Goal: Obtain resource: Download file/media

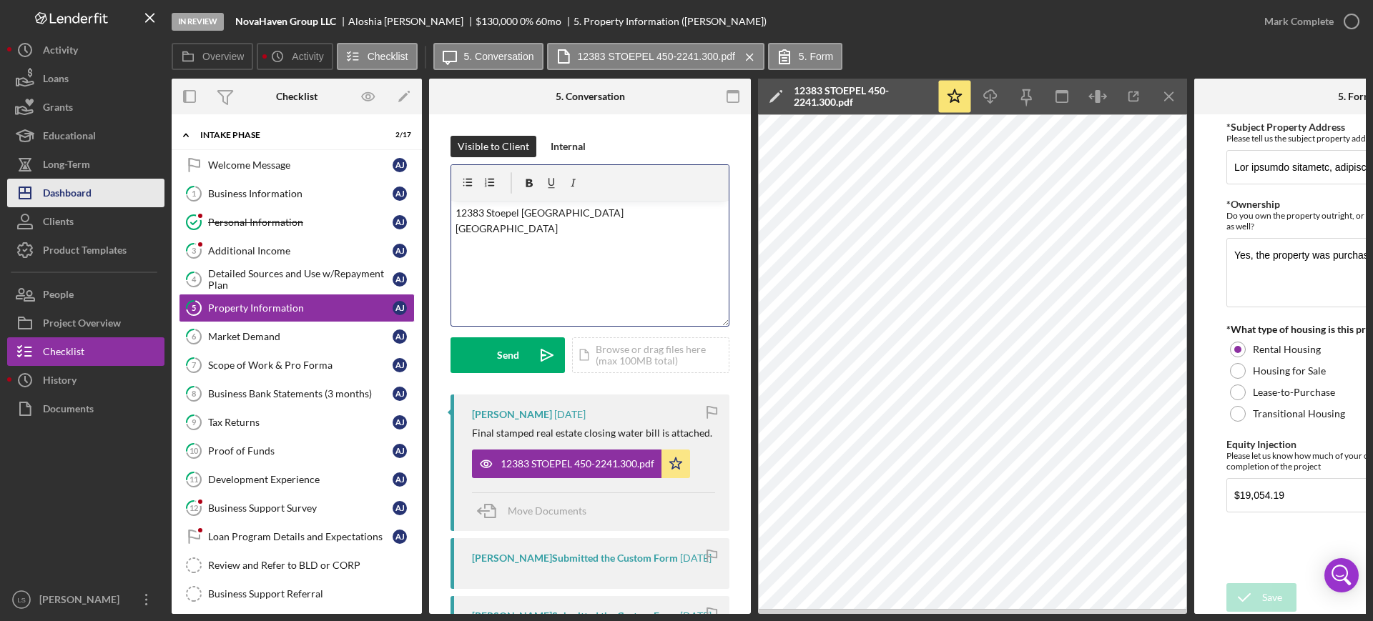
click at [98, 197] on button "Icon/Dashboard Dashboard" at bounding box center [85, 193] width 157 height 29
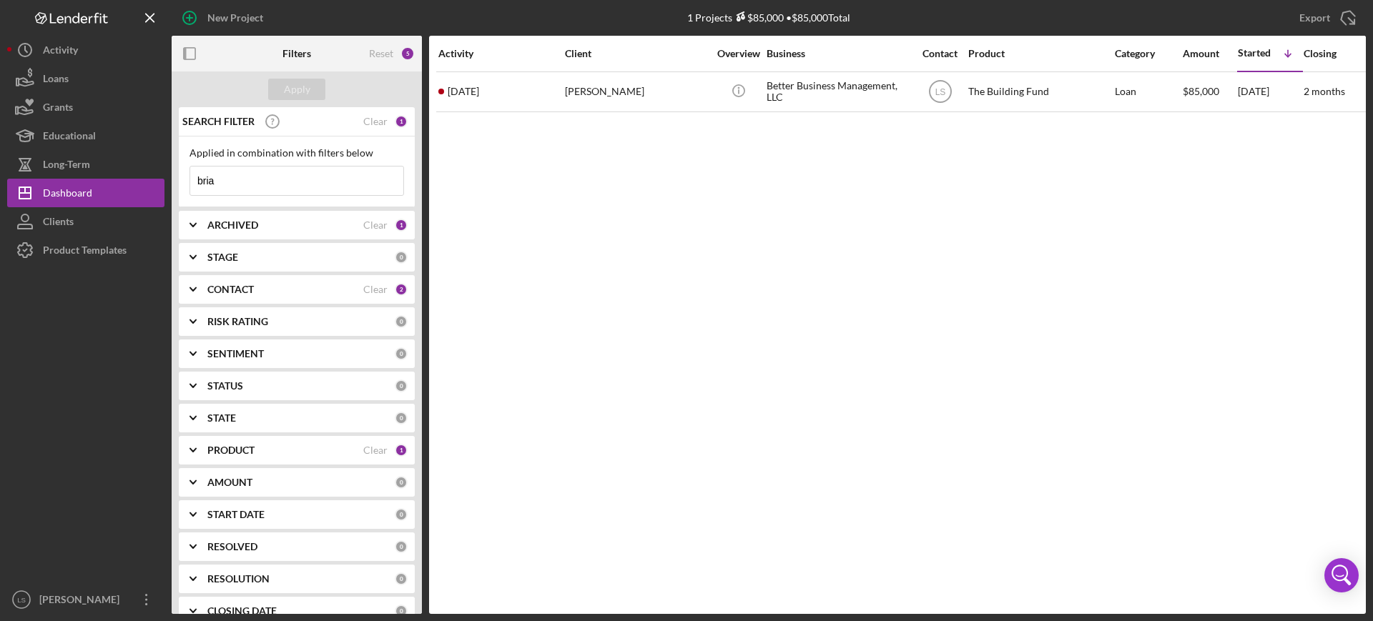
click at [288, 179] on input "bria" at bounding box center [296, 181] width 213 height 29
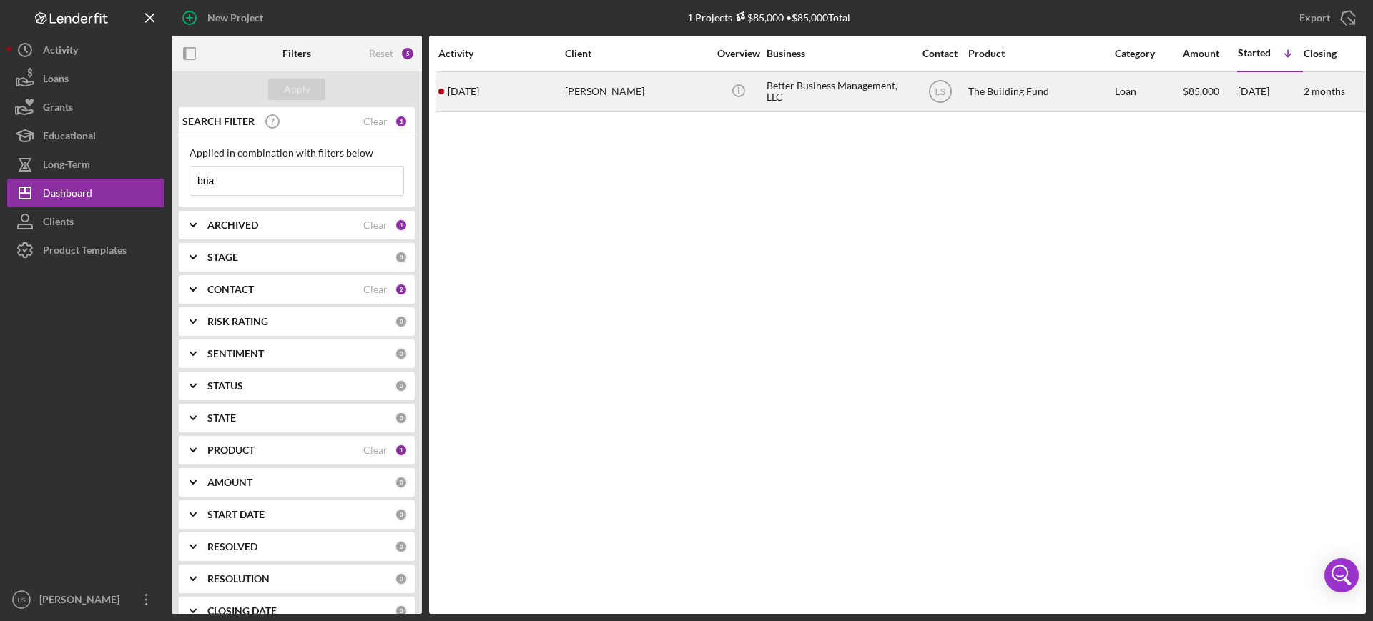
click at [814, 77] on div "Better Business Management, LLC" at bounding box center [837, 92] width 143 height 38
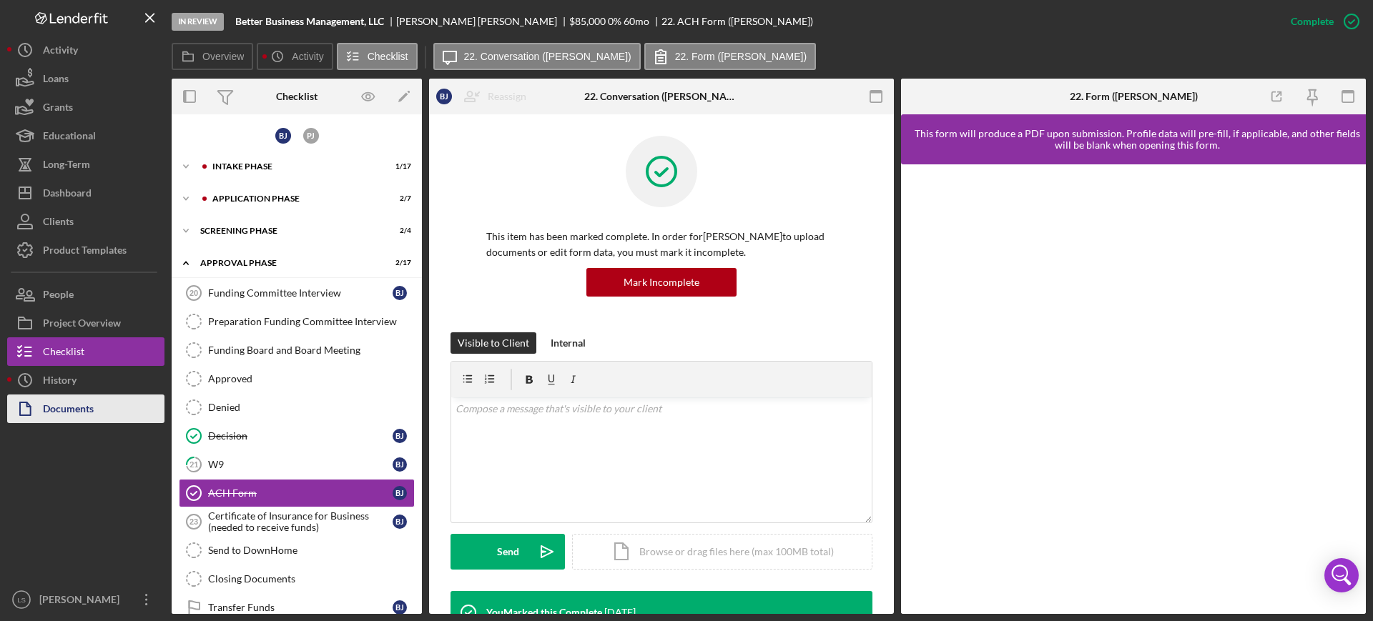
click at [104, 412] on button "Documents" at bounding box center [85, 409] width 157 height 29
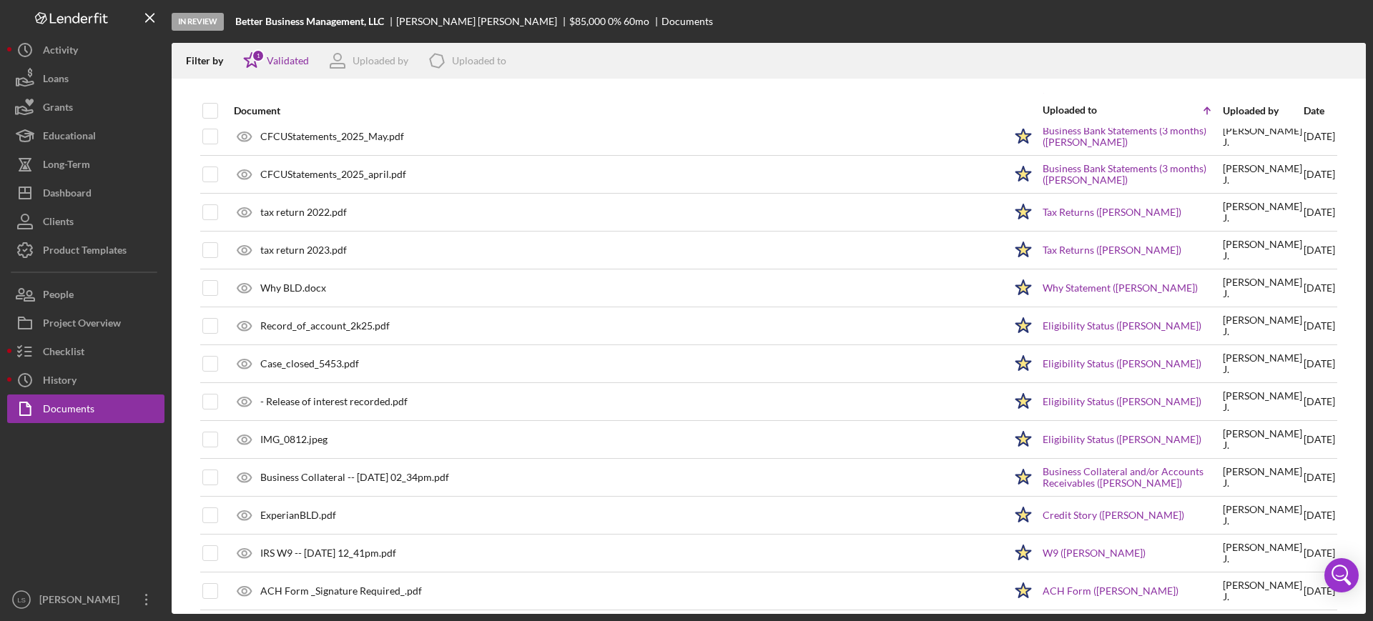
scroll to position [60, 0]
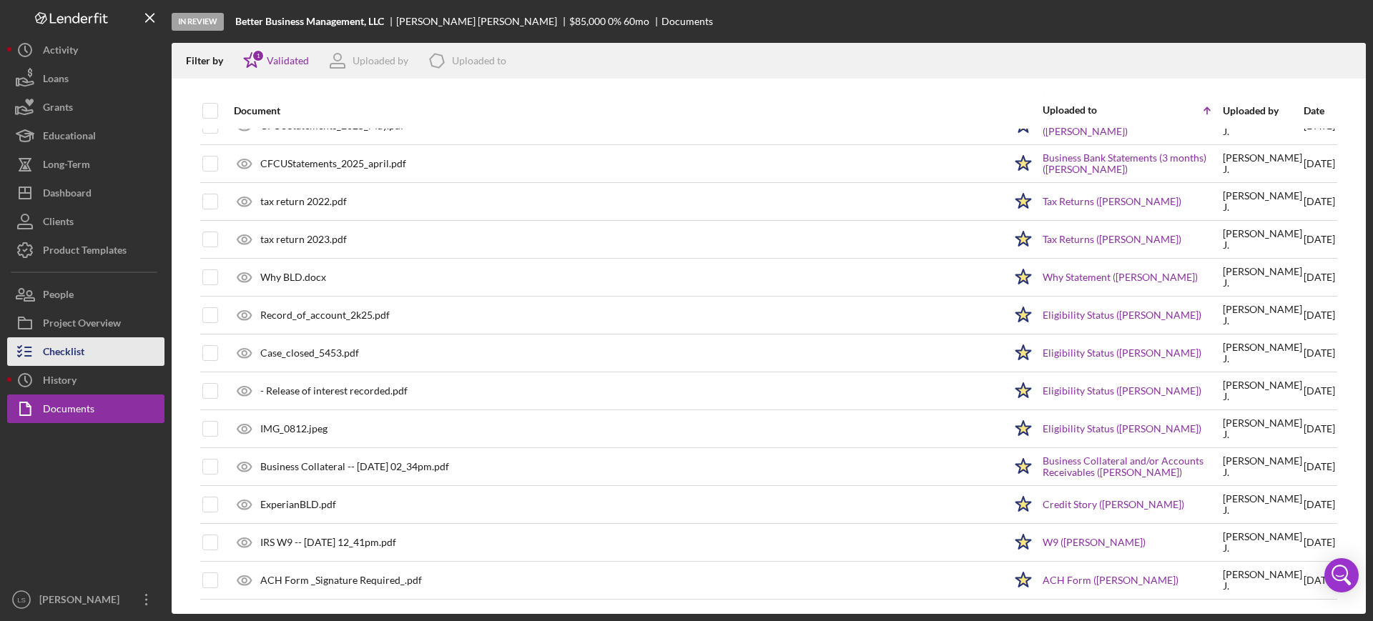
click at [120, 337] on button "Checklist" at bounding box center [85, 351] width 157 height 29
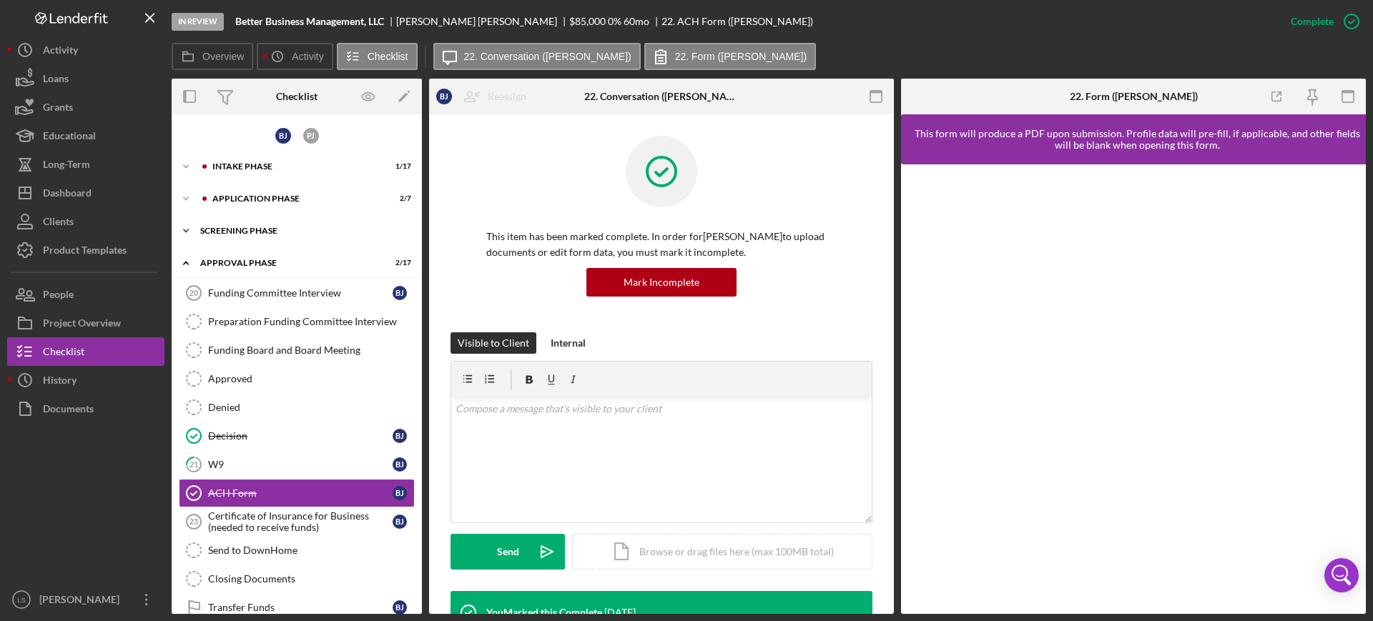
click at [314, 227] on div "Screening Phase" at bounding box center [302, 231] width 204 height 9
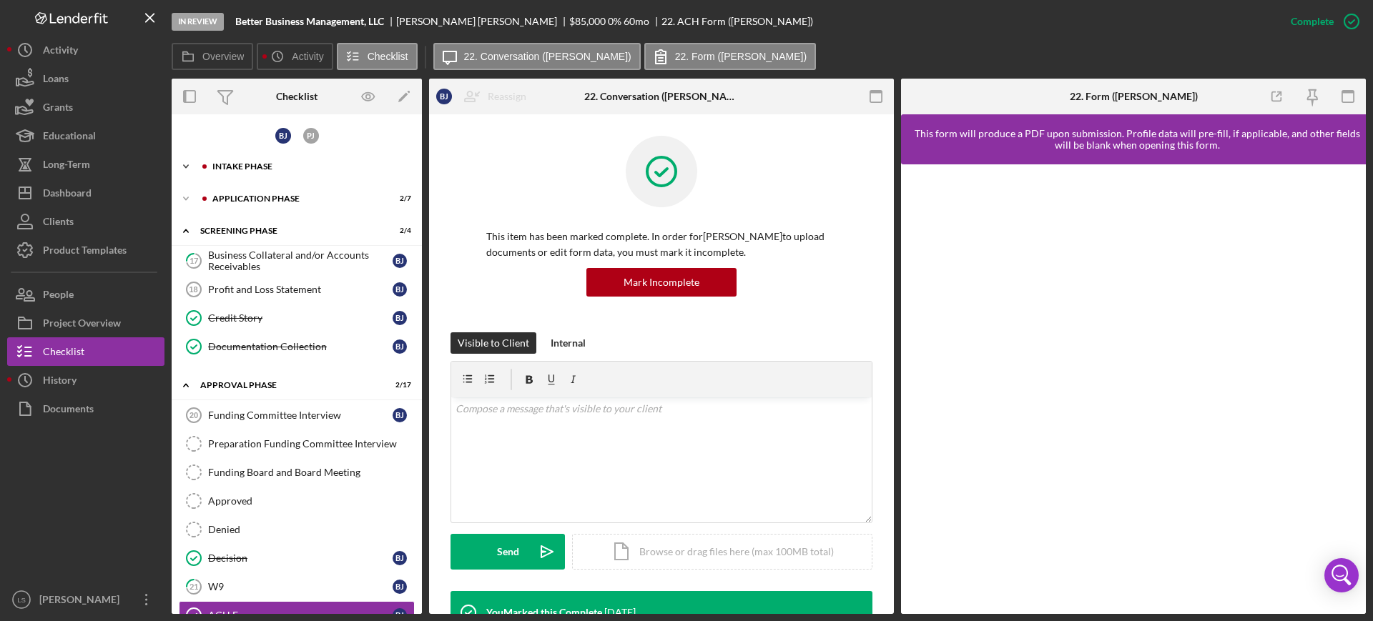
click at [303, 159] on div "Icon/Expander Intake Phase 1 / 17" at bounding box center [297, 166] width 250 height 29
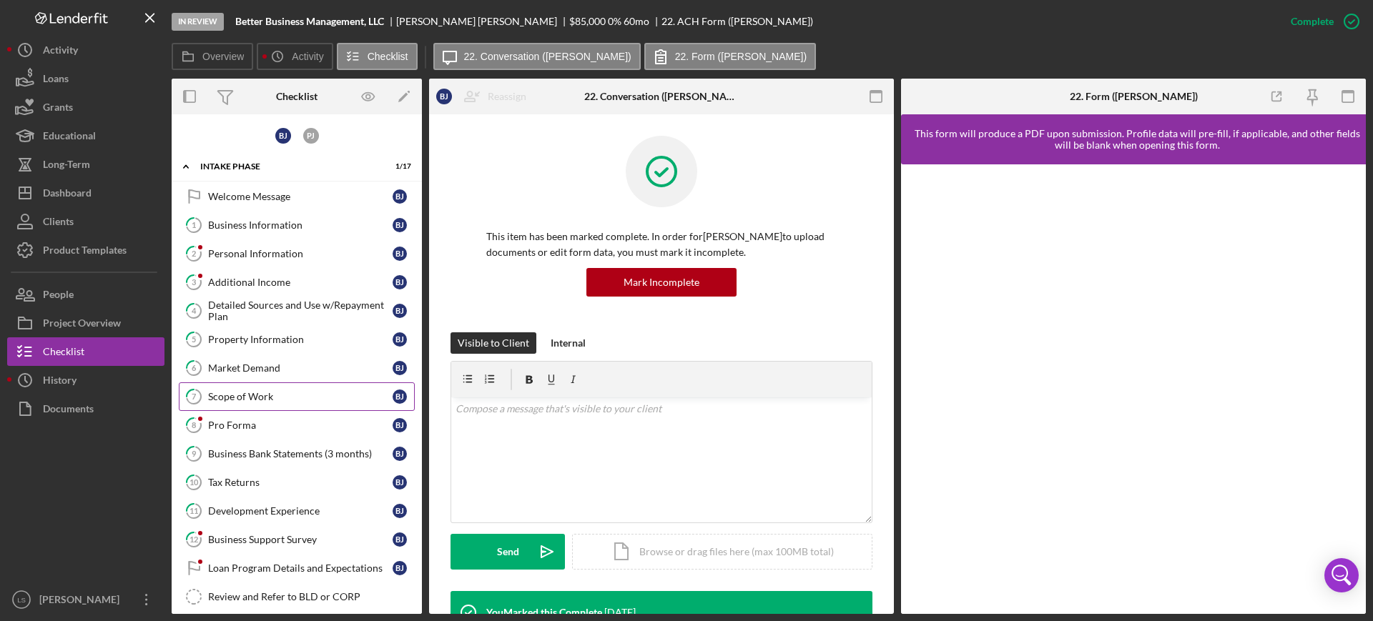
click at [256, 398] on div "Scope of Work" at bounding box center [300, 396] width 184 height 11
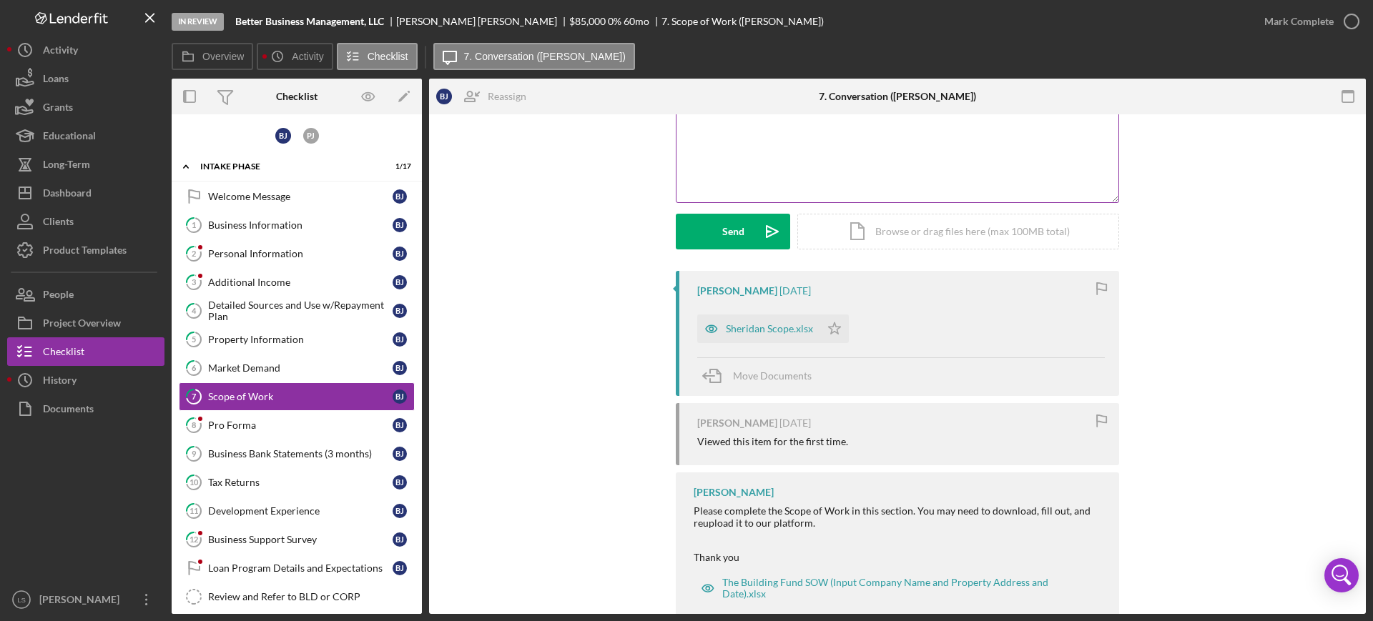
scroll to position [155, 0]
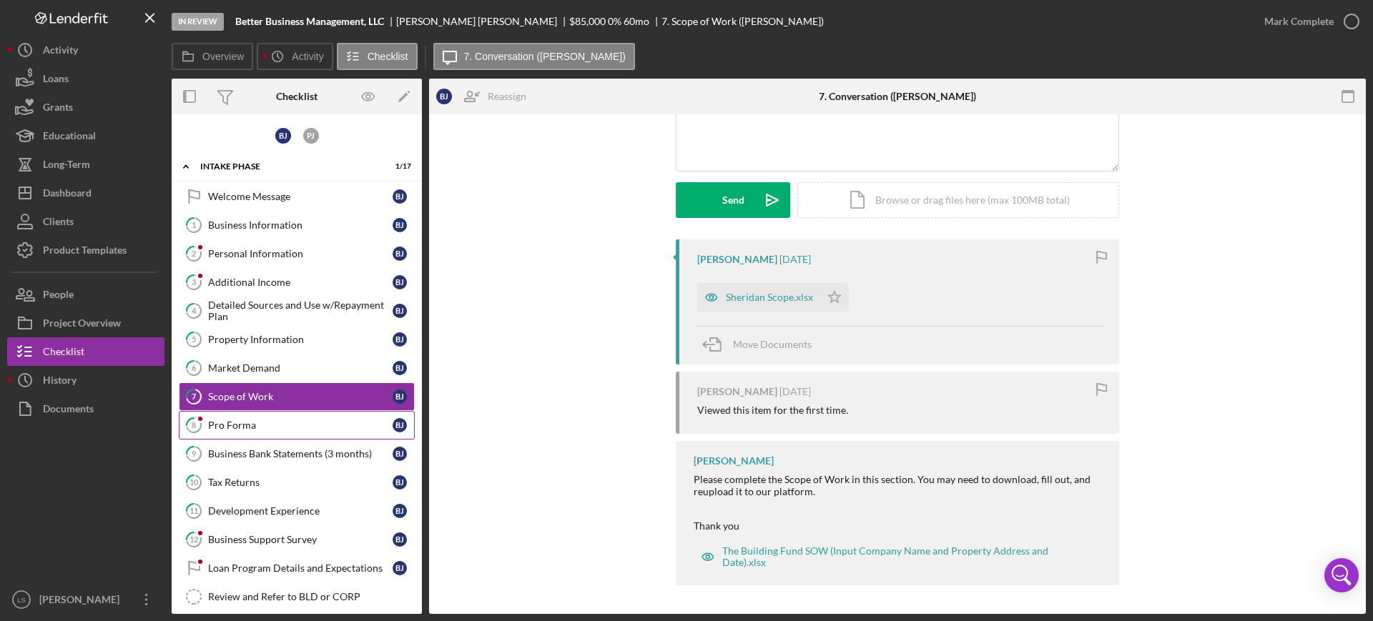
click at [260, 431] on link "8 Pro Forma [PERSON_NAME]" at bounding box center [297, 425] width 236 height 29
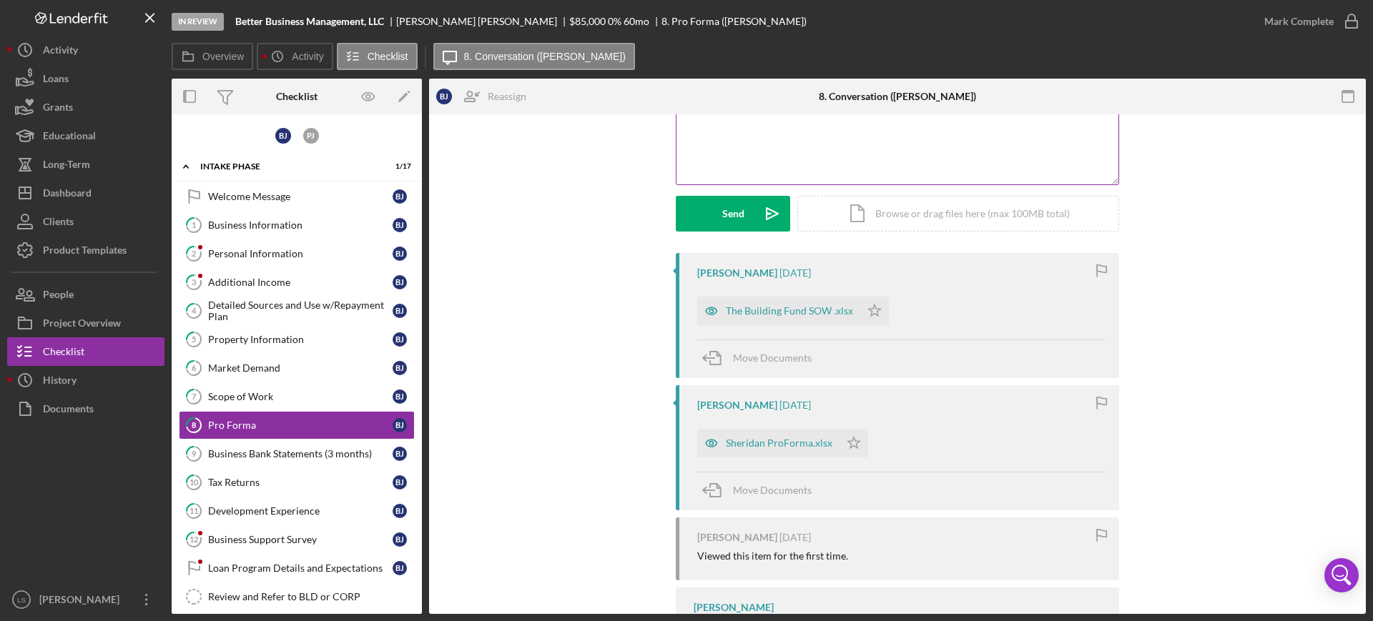
scroll to position [179, 0]
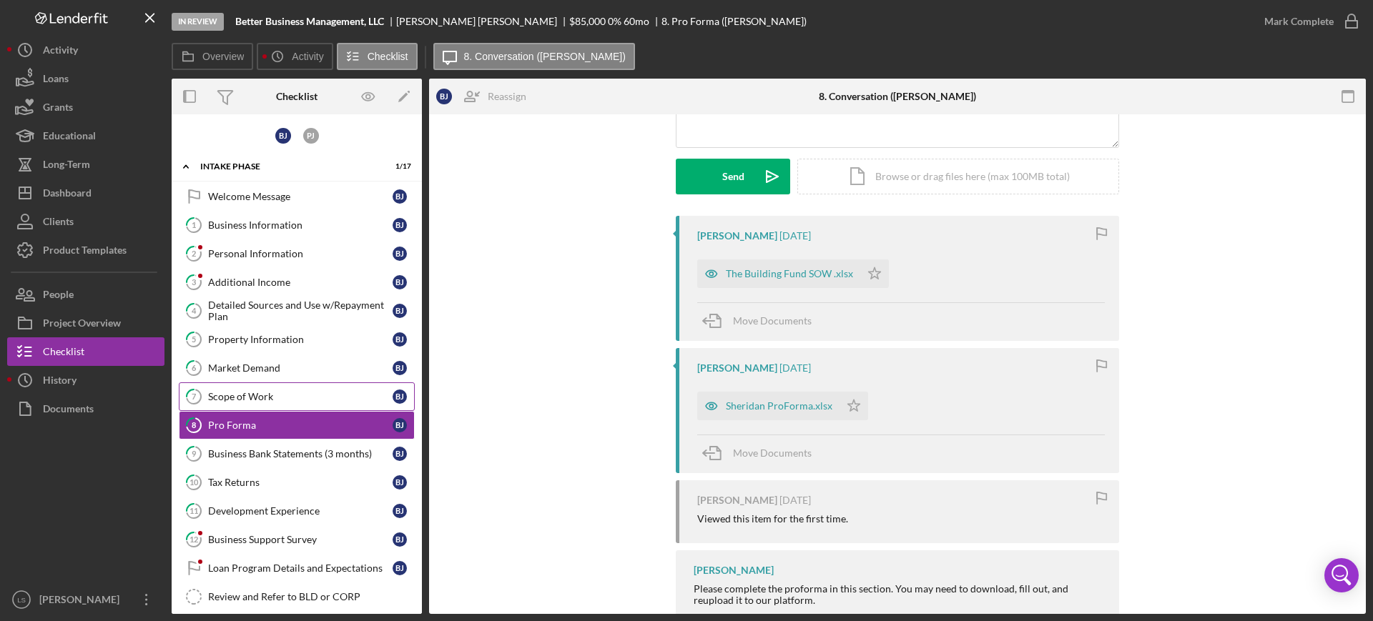
click at [308, 393] on div "Scope of Work" at bounding box center [300, 396] width 184 height 11
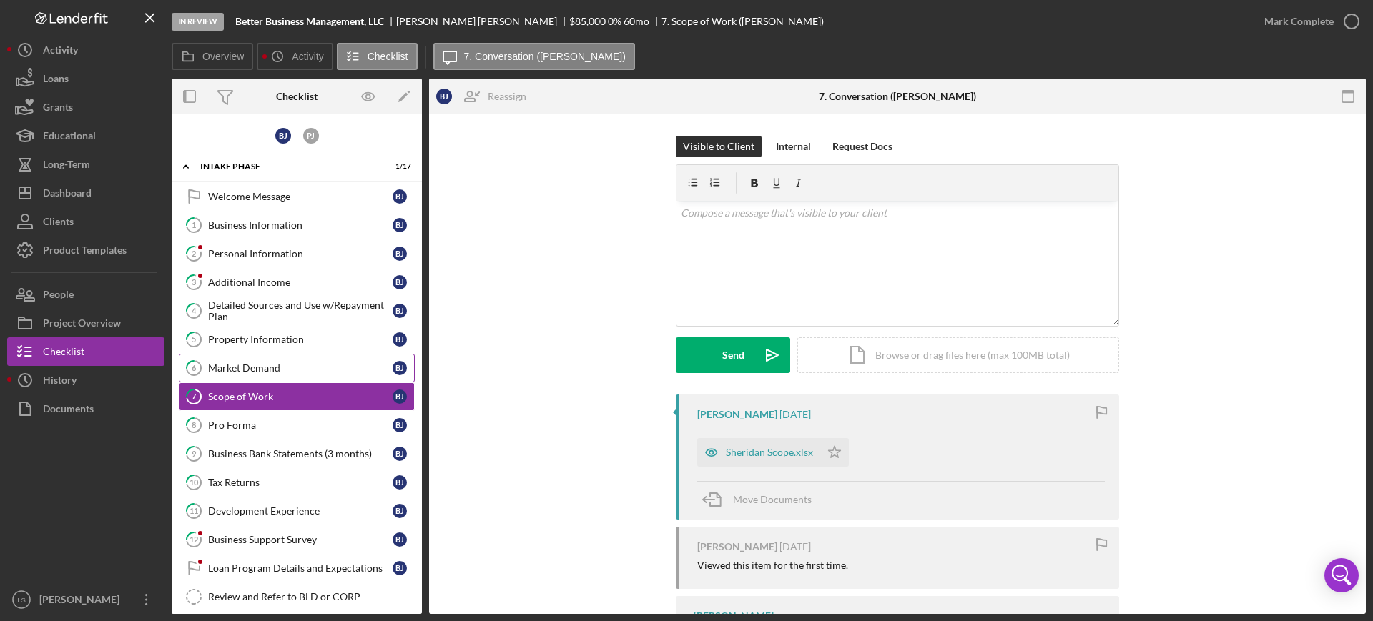
click at [257, 372] on div "Market Demand" at bounding box center [300, 367] width 184 height 11
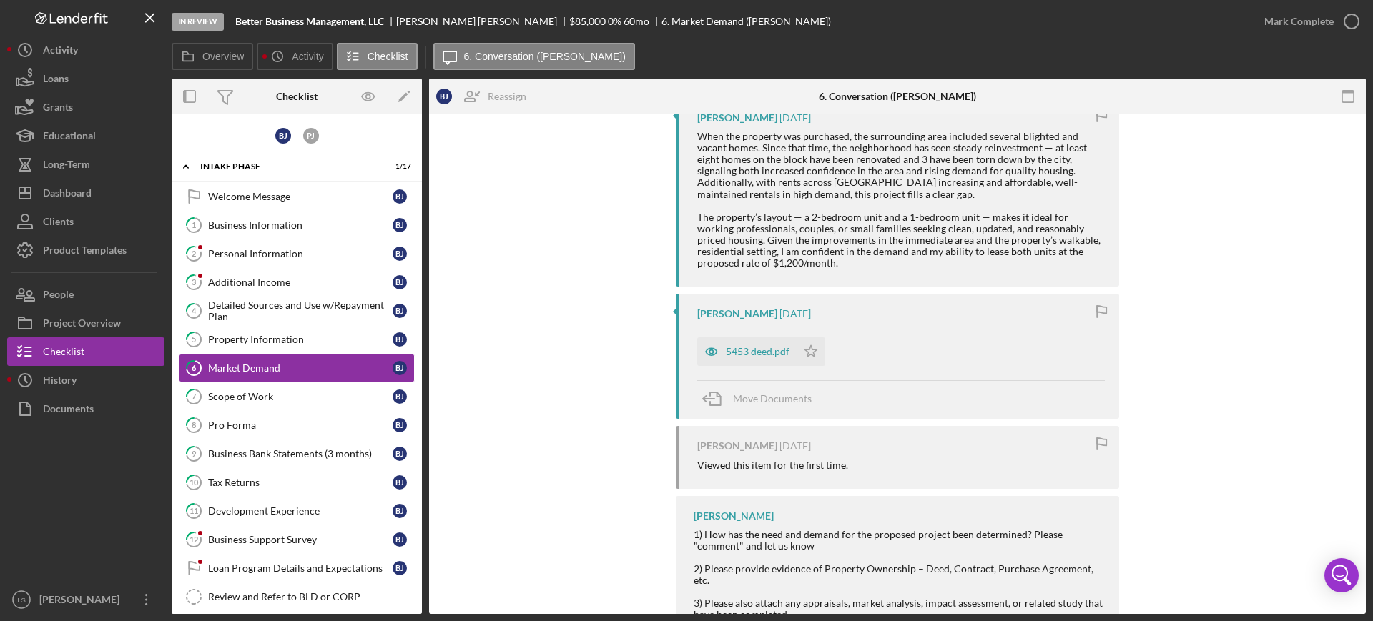
scroll to position [338, 0]
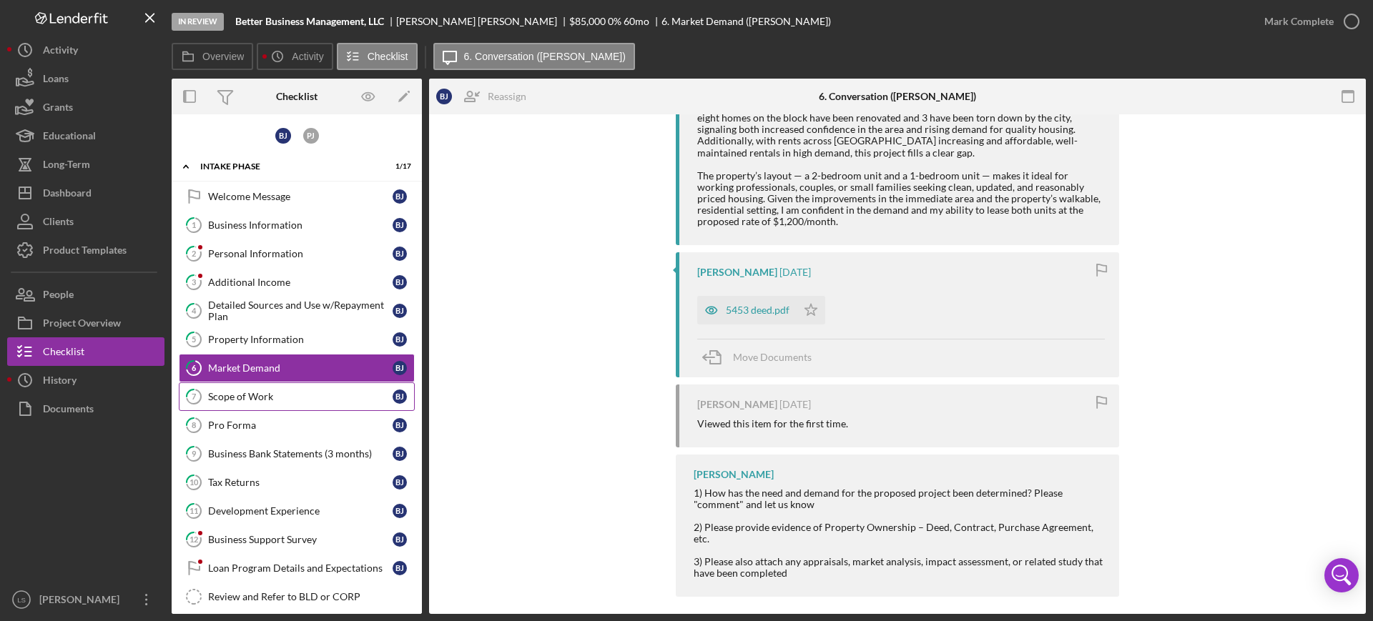
click at [299, 406] on link "7 Scope of Work [PERSON_NAME]" at bounding box center [297, 397] width 236 height 29
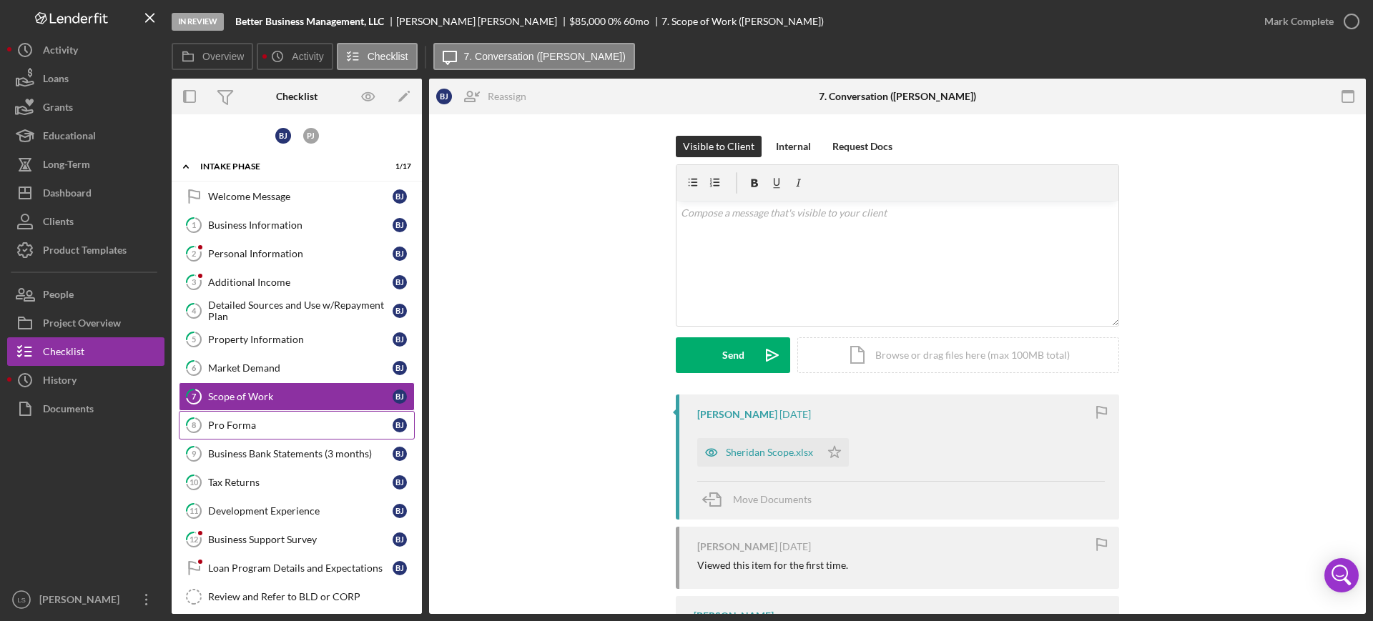
click at [273, 434] on link "8 Pro Forma [PERSON_NAME]" at bounding box center [297, 425] width 236 height 29
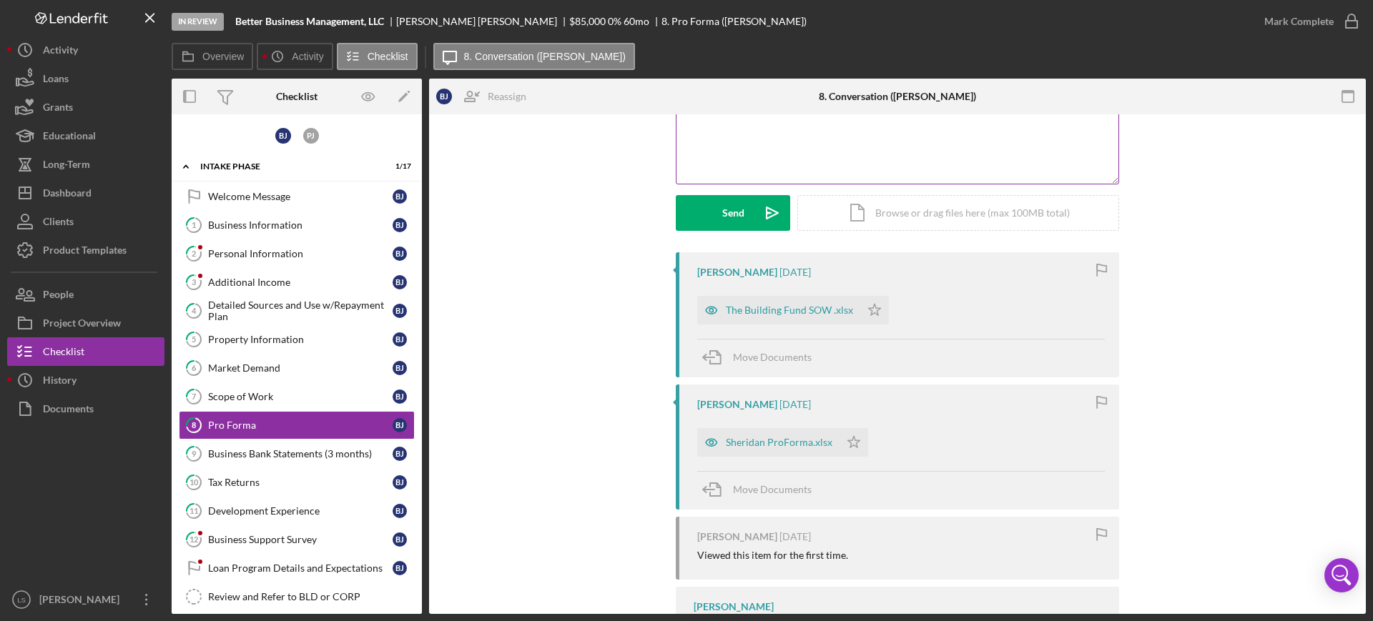
scroll to position [89, 0]
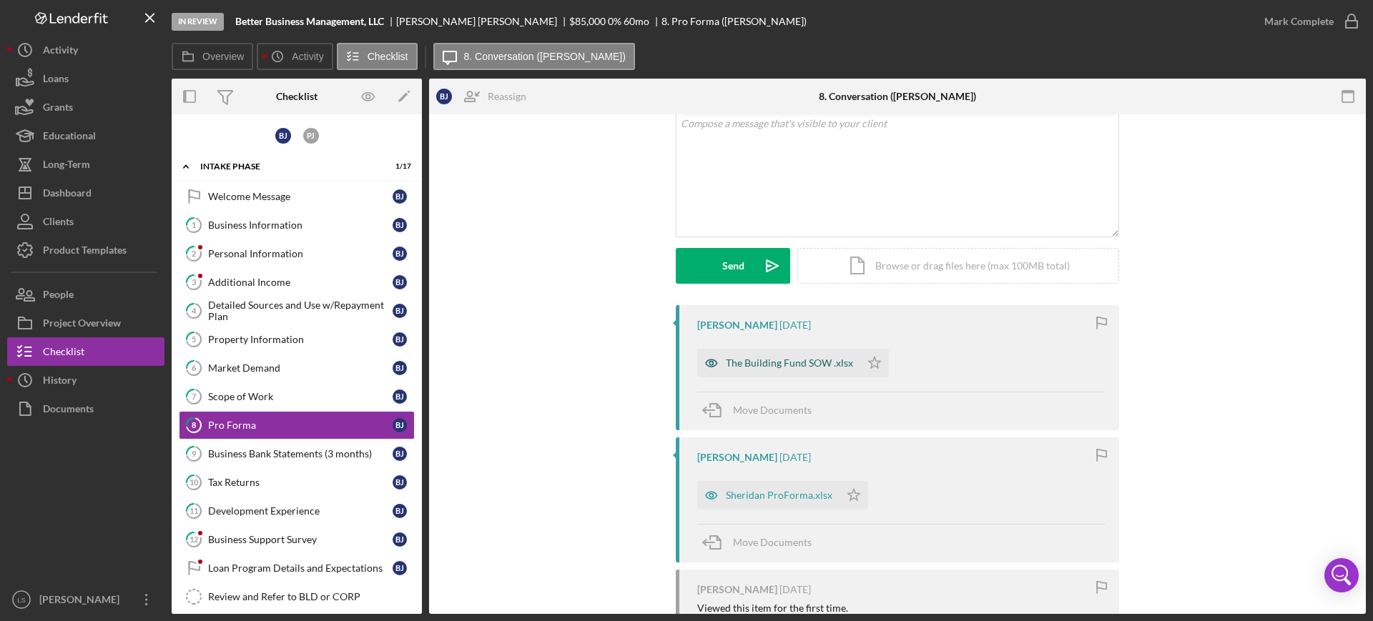
click at [785, 364] on div "The Building Fund SOW .xlsx" at bounding box center [789, 362] width 127 height 11
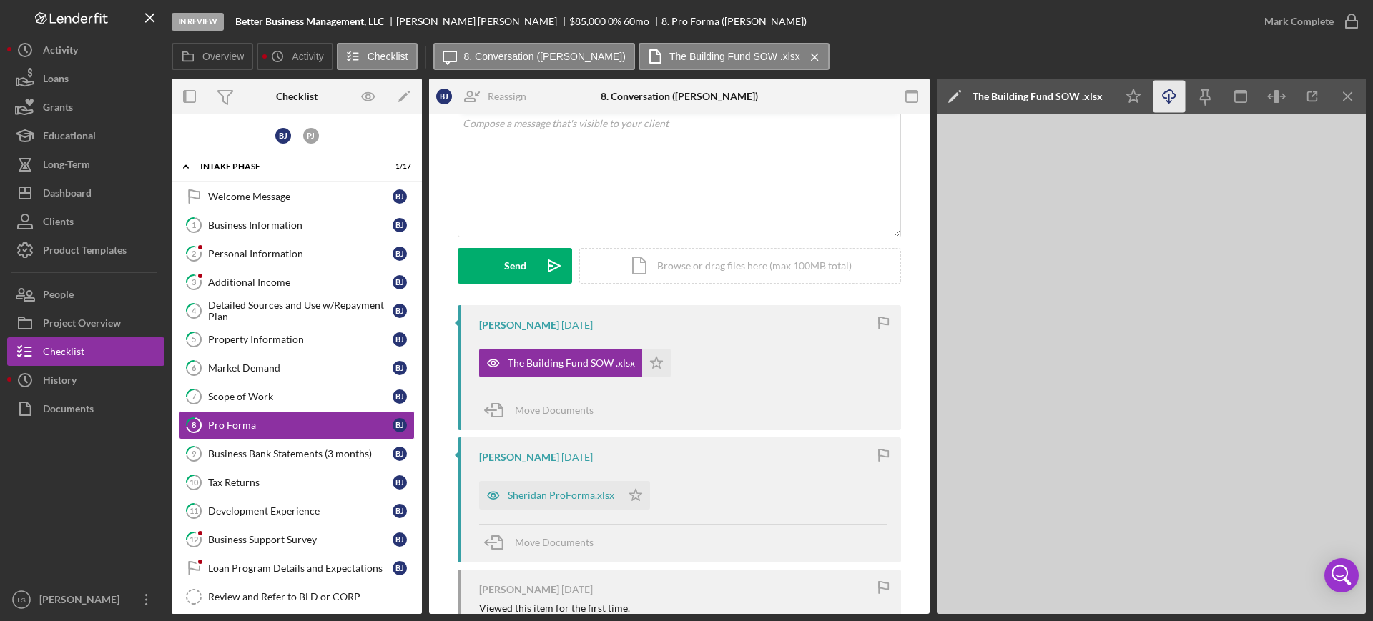
click at [1175, 93] on icon "Icon/Download" at bounding box center [1169, 97] width 32 height 32
click at [54, 199] on div "Dashboard" at bounding box center [67, 195] width 49 height 32
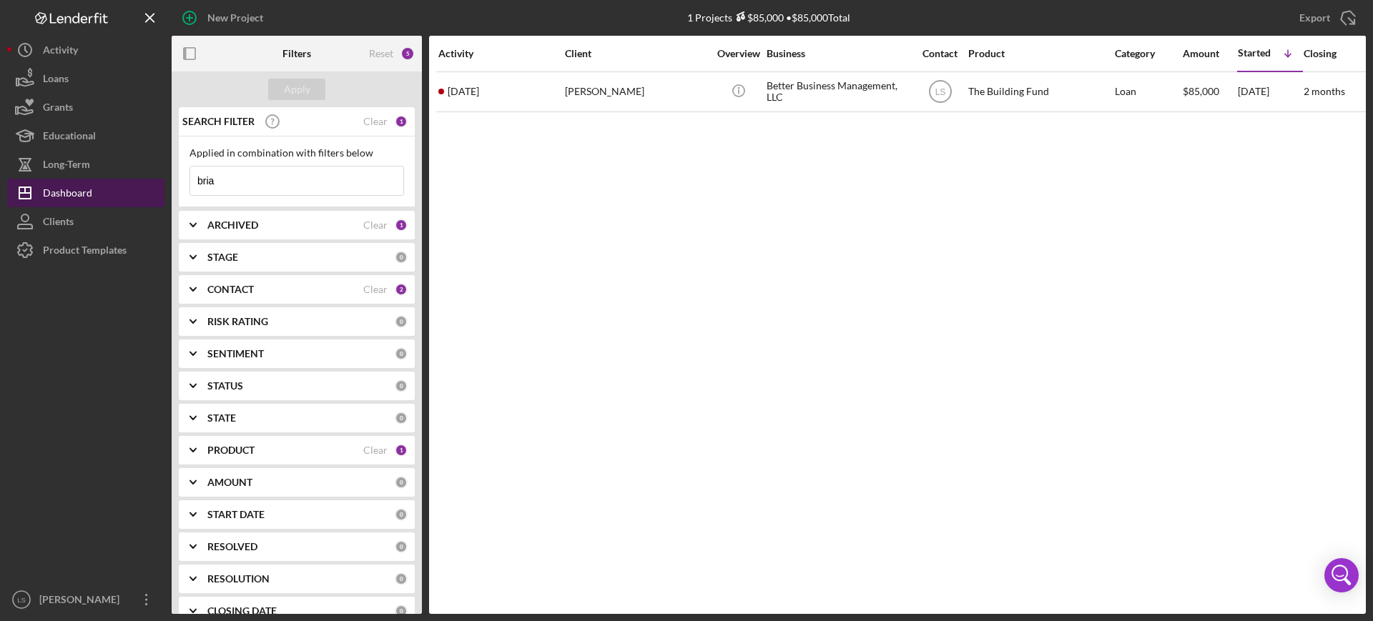
drag, startPoint x: 257, startPoint y: 177, endPoint x: 55, endPoint y: 181, distance: 201.7
click at [55, 181] on div "New Project 1 Projects $85,000 • $85,000 Total bria Export Icon/Export Filters …" at bounding box center [686, 307] width 1358 height 614
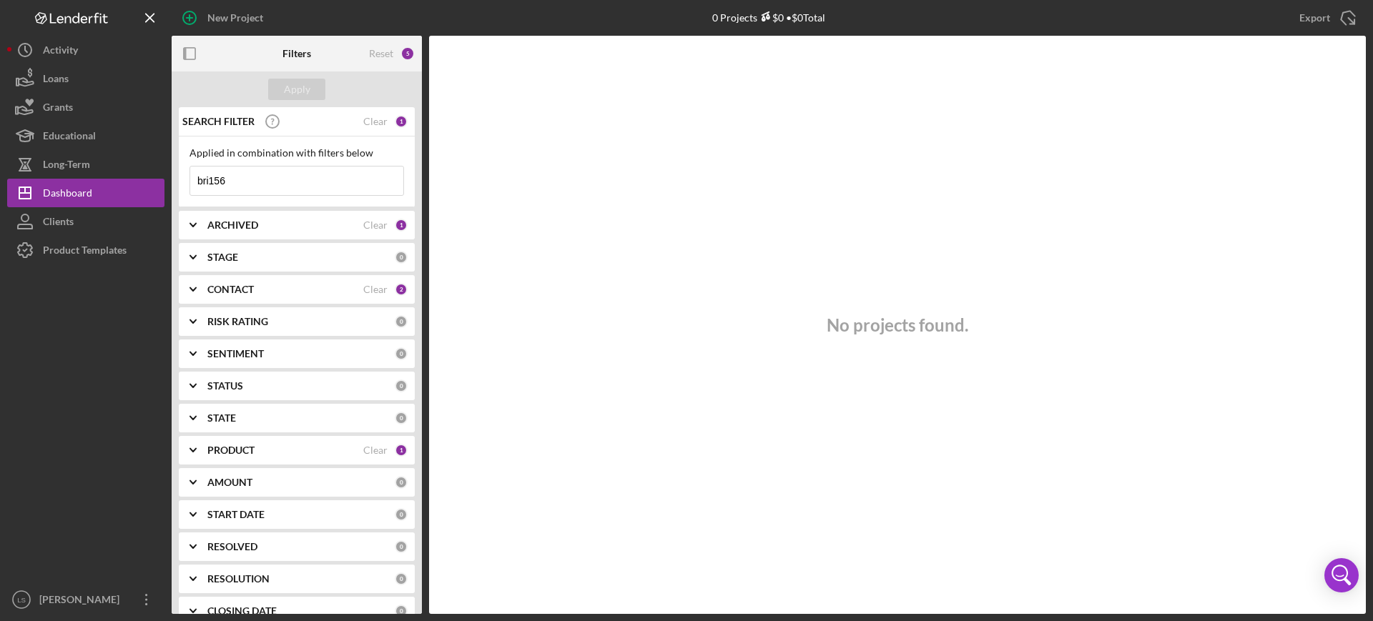
click at [214, 182] on input "bri156" at bounding box center [296, 181] width 213 height 29
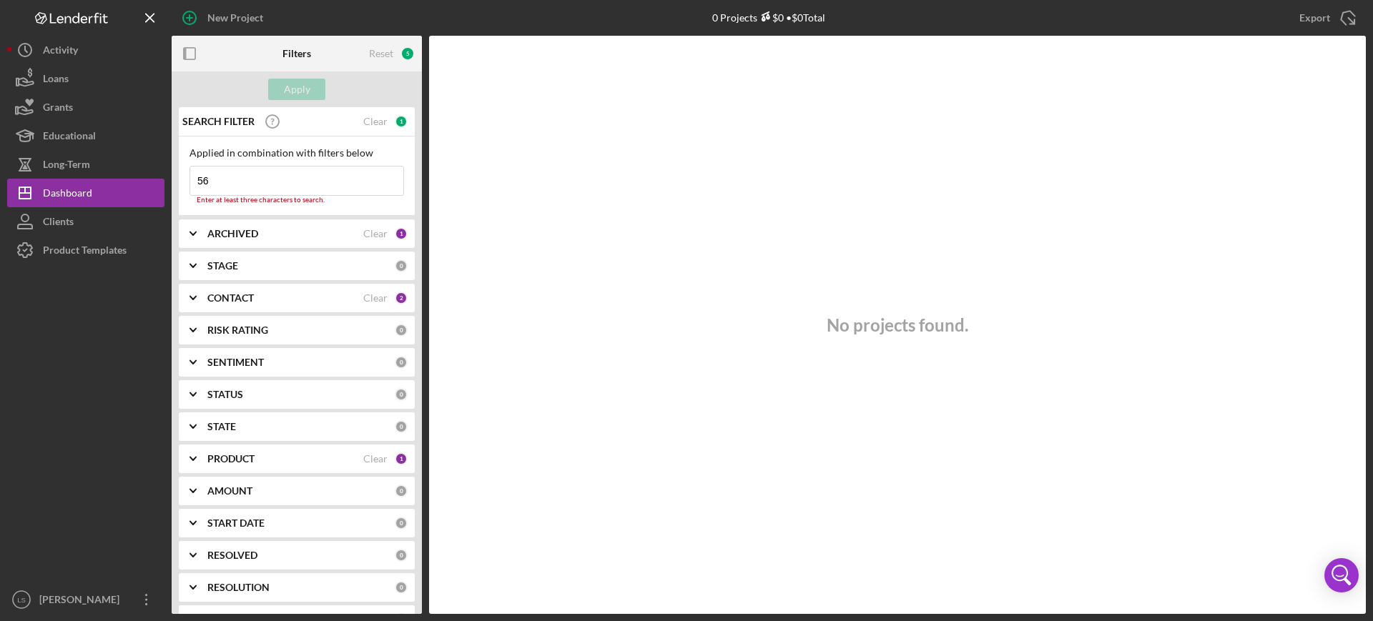
type input "5"
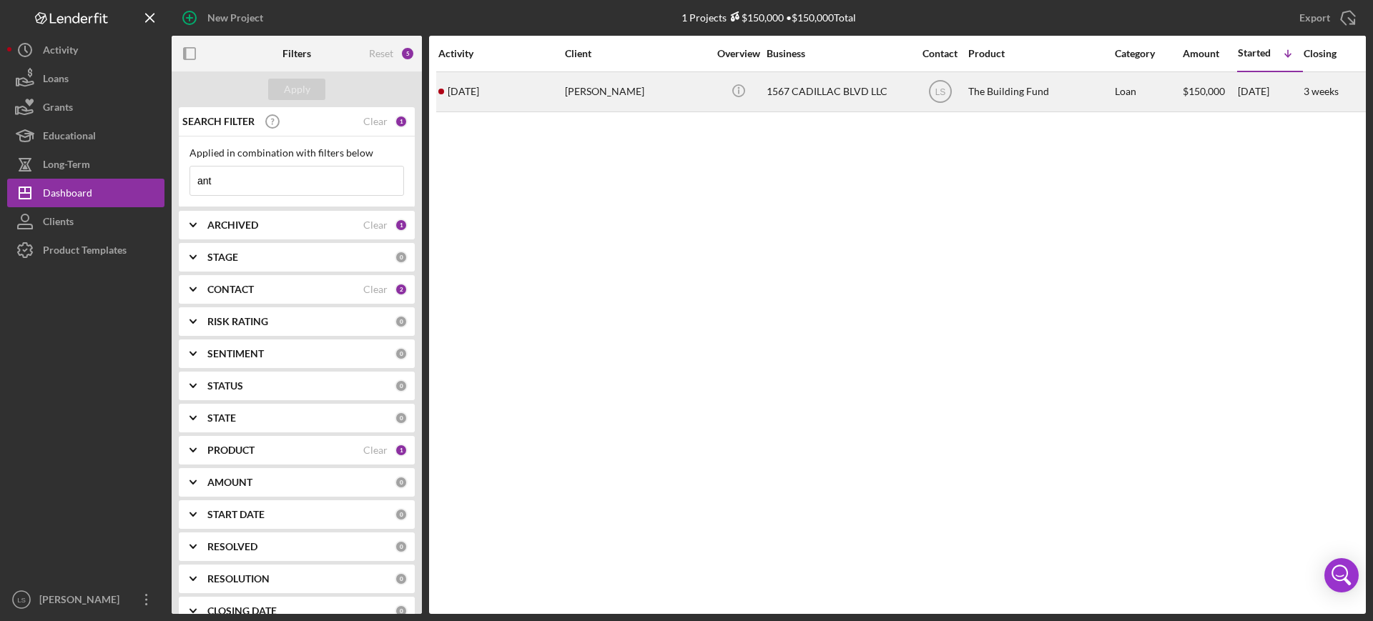
type input "ant"
click at [658, 86] on div "[PERSON_NAME]" at bounding box center [636, 92] width 143 height 38
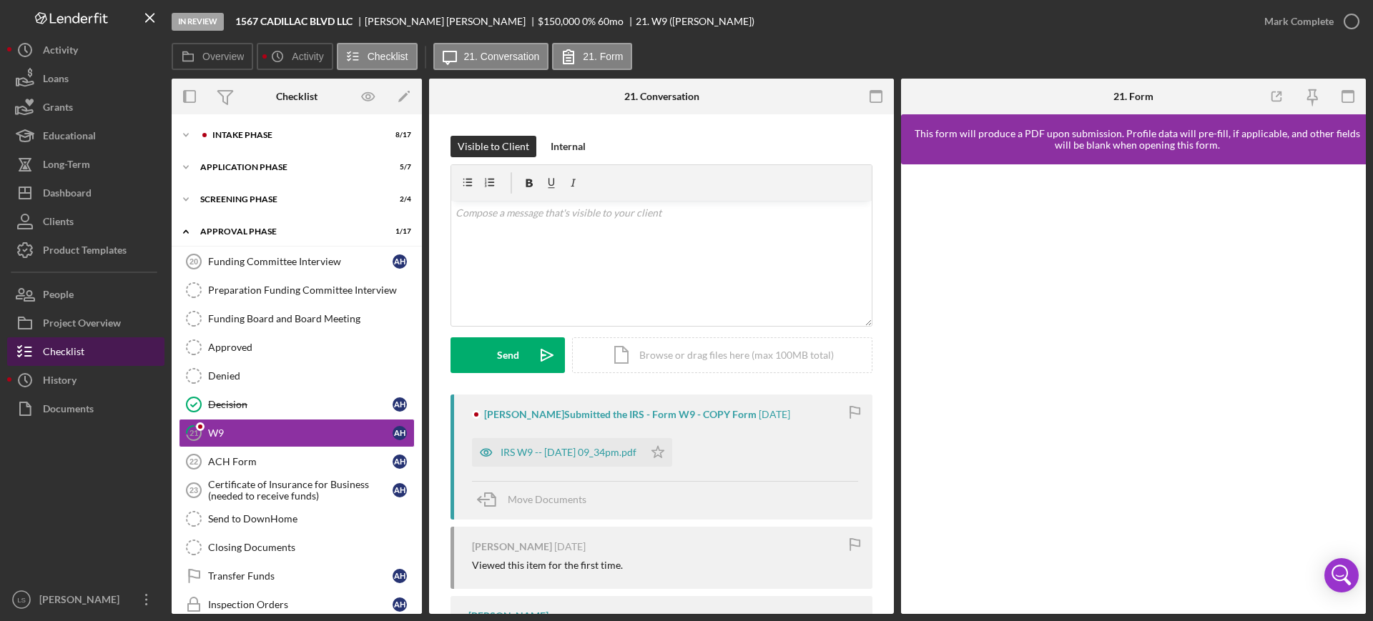
drag, startPoint x: 36, startPoint y: 404, endPoint x: 145, endPoint y: 350, distance: 121.5
click at [36, 405] on icon "button" at bounding box center [25, 409] width 36 height 36
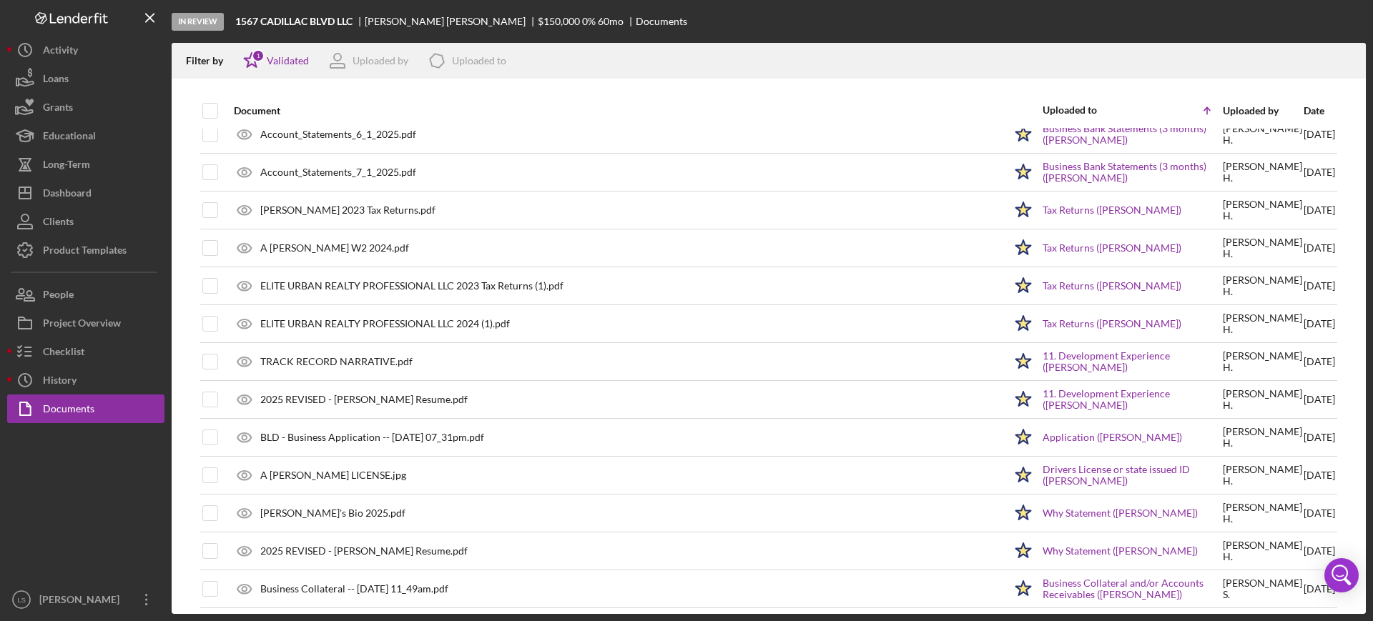
scroll to position [325, 0]
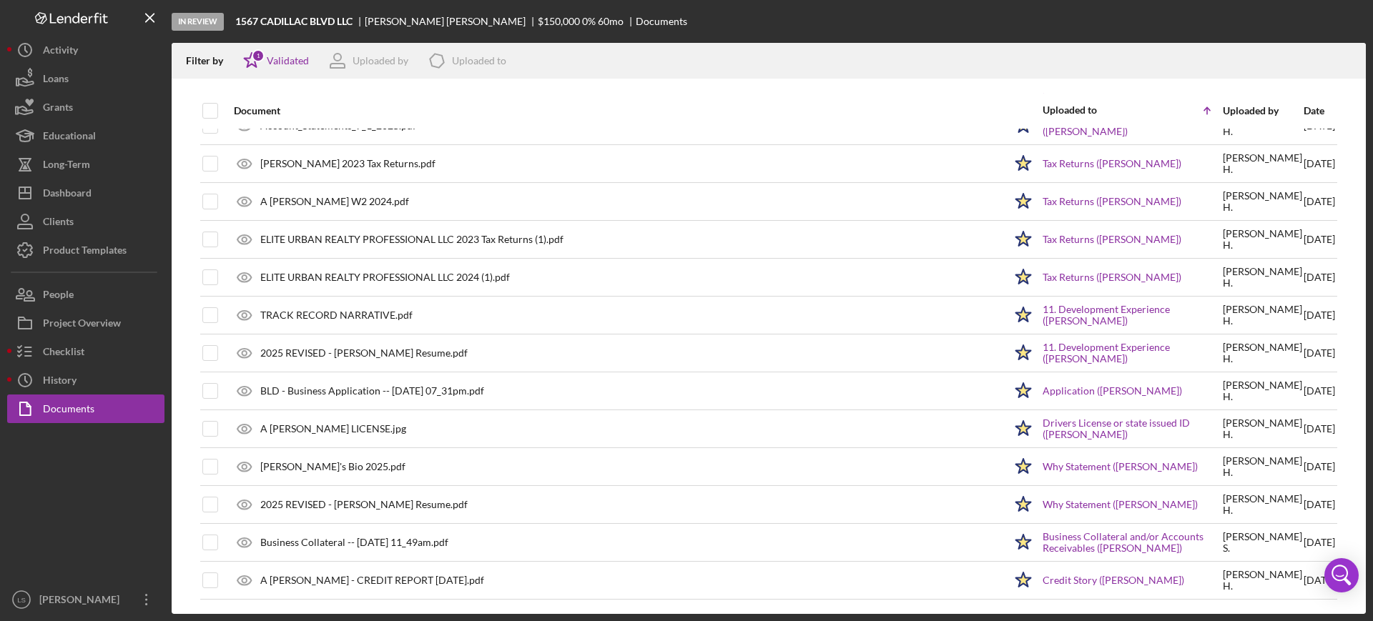
click at [1303, 114] on div "Date" at bounding box center [1318, 110] width 31 height 11
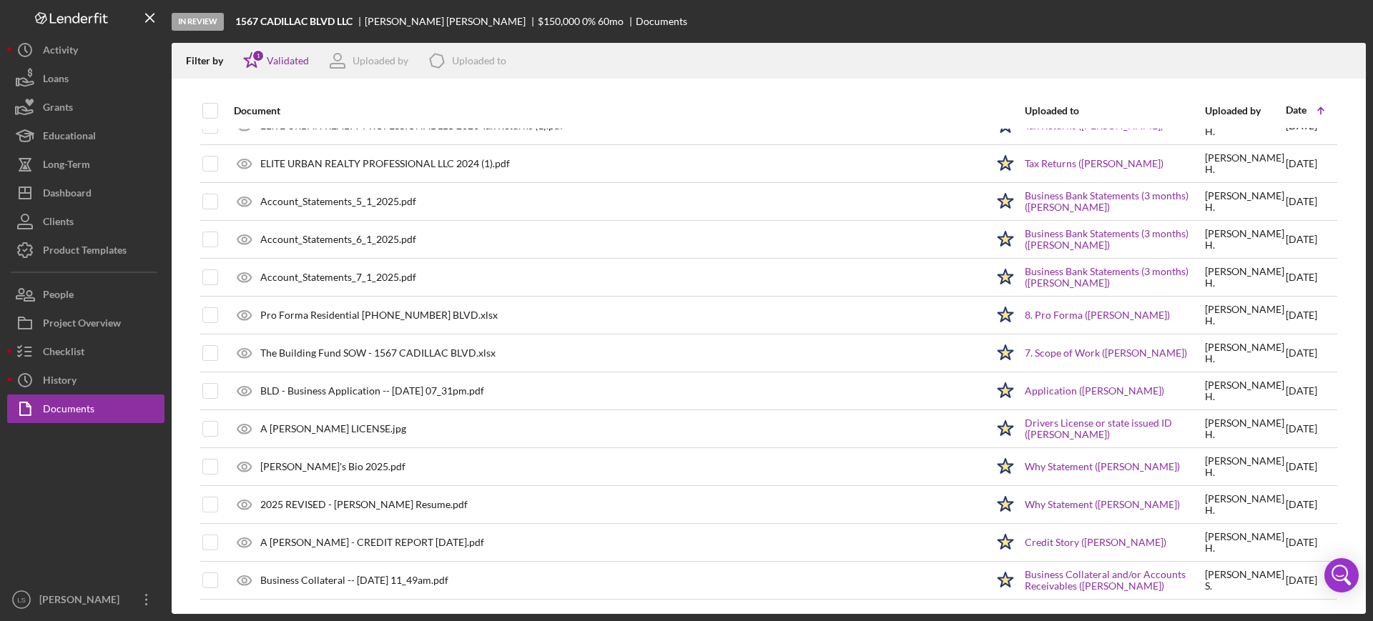
scroll to position [0, 0]
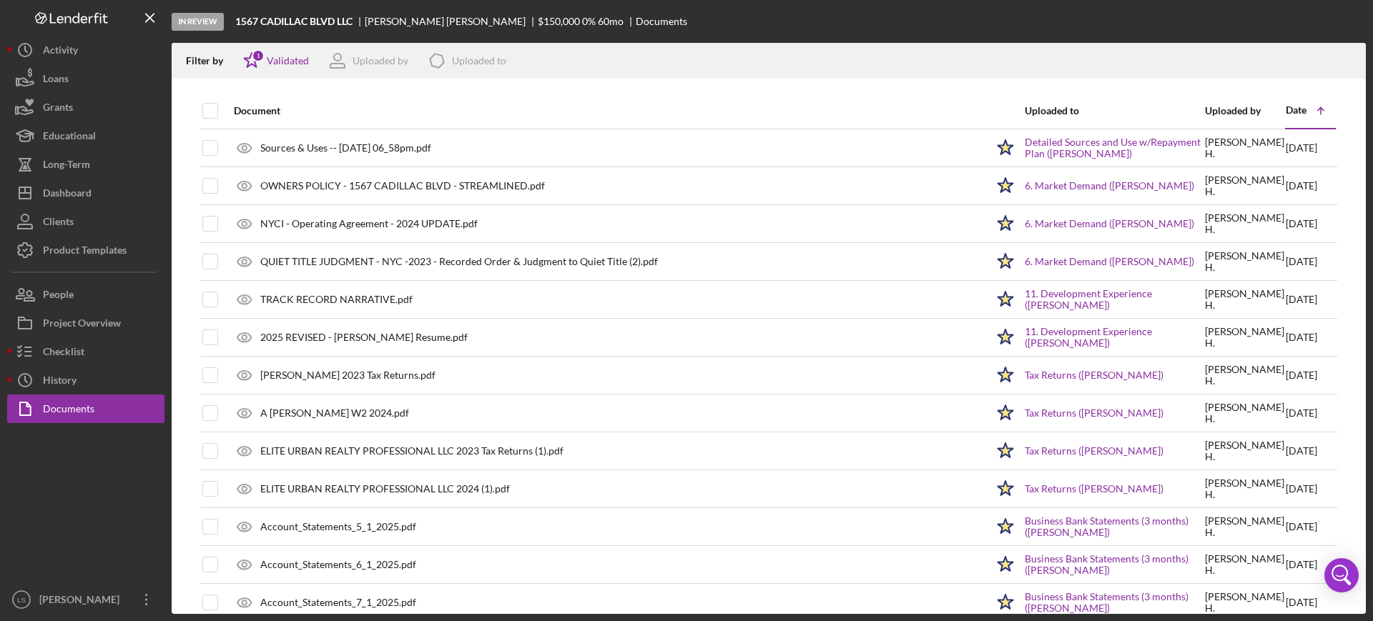
click at [1290, 109] on div "Date" at bounding box center [1296, 109] width 21 height 11
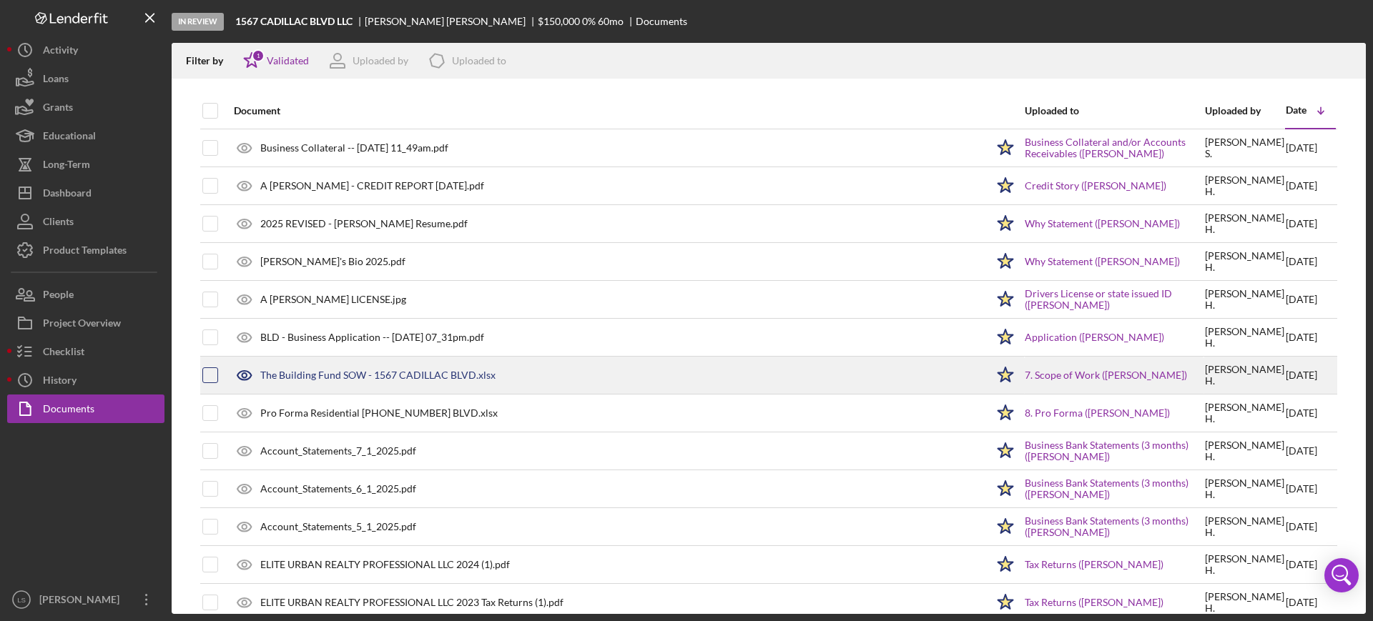
click at [212, 379] on input "checkbox" at bounding box center [210, 375] width 14 height 14
checkbox input "true"
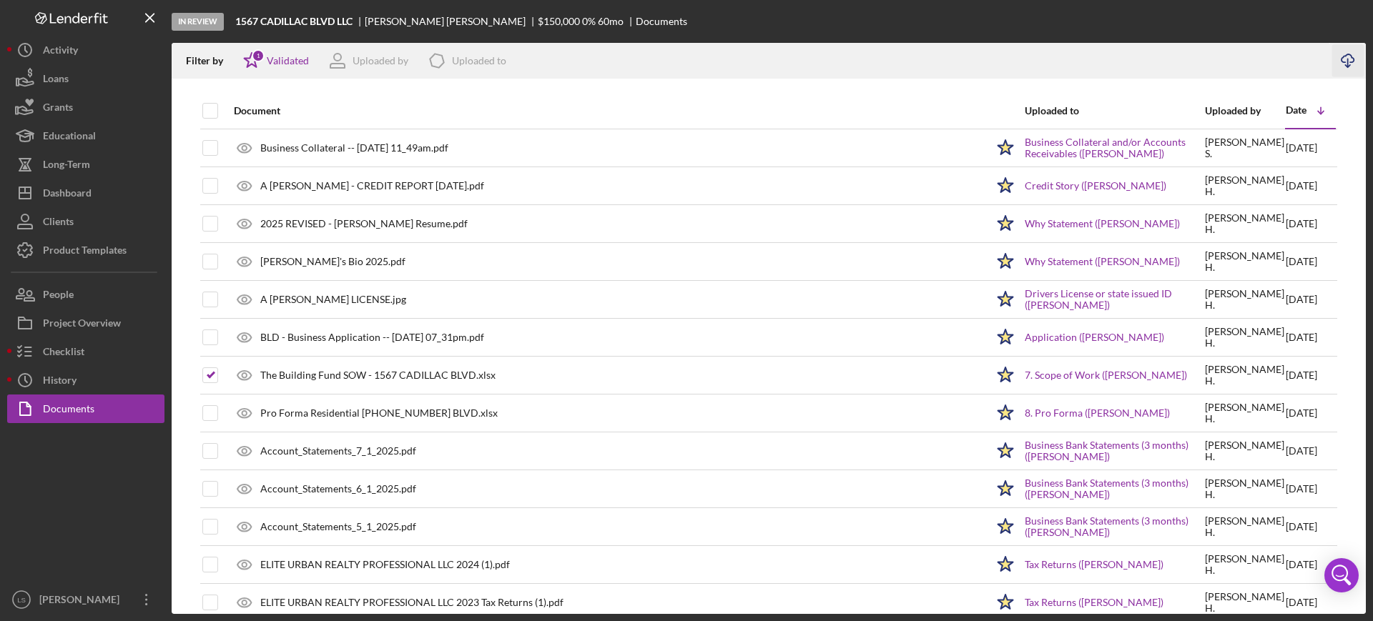
click at [1348, 61] on line "button" at bounding box center [1348, 63] width 0 height 8
click at [46, 319] on div "Project Overview" at bounding box center [82, 325] width 78 height 32
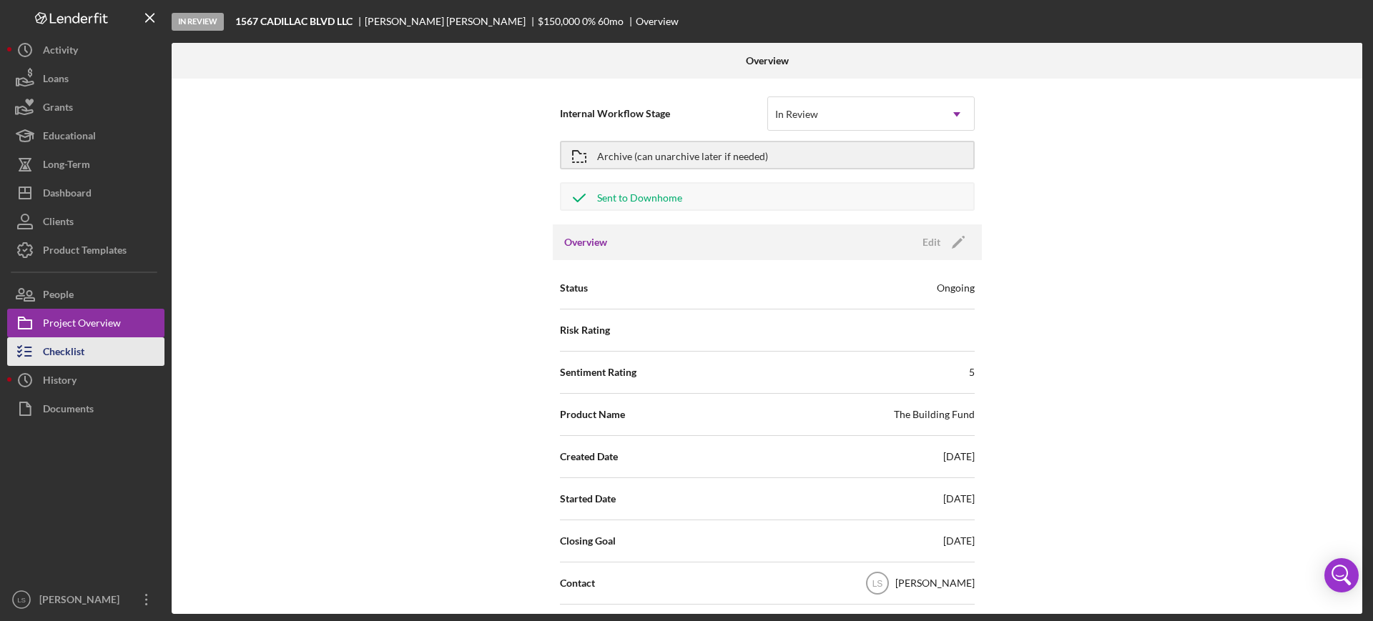
drag, startPoint x: 79, startPoint y: 347, endPoint x: 99, endPoint y: 345, distance: 19.4
click at [79, 347] on div "Checklist" at bounding box center [63, 353] width 41 height 32
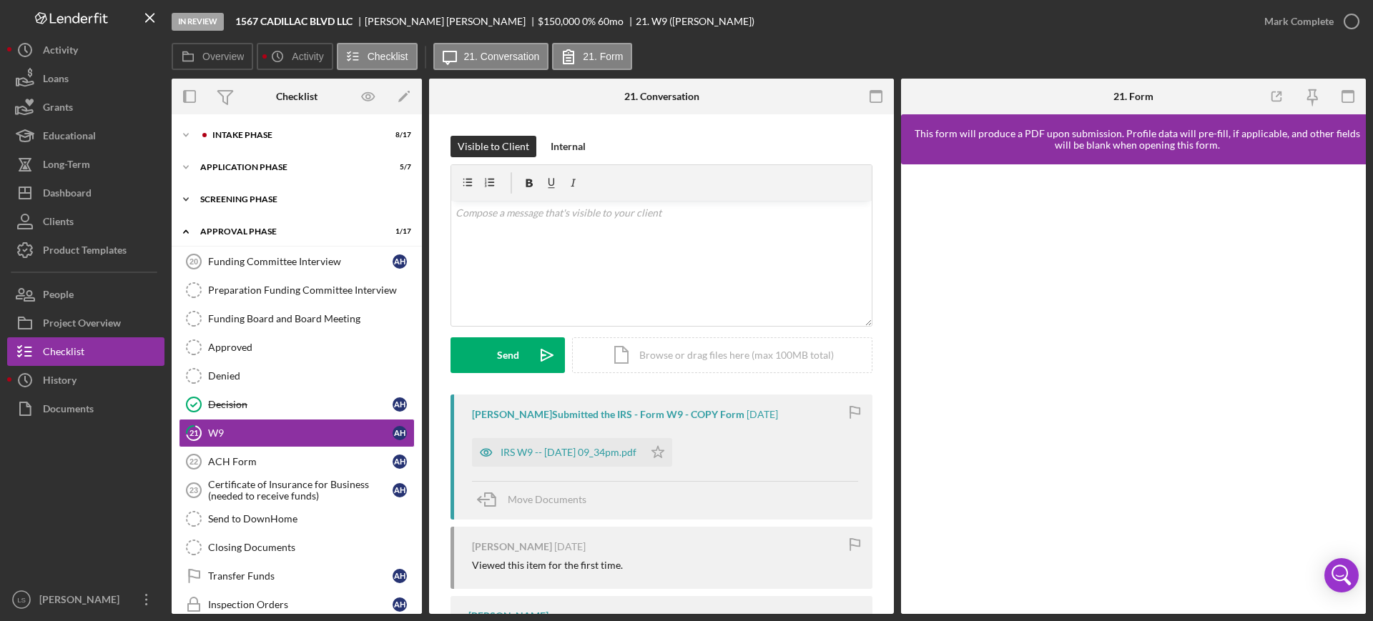
scroll to position [69, 0]
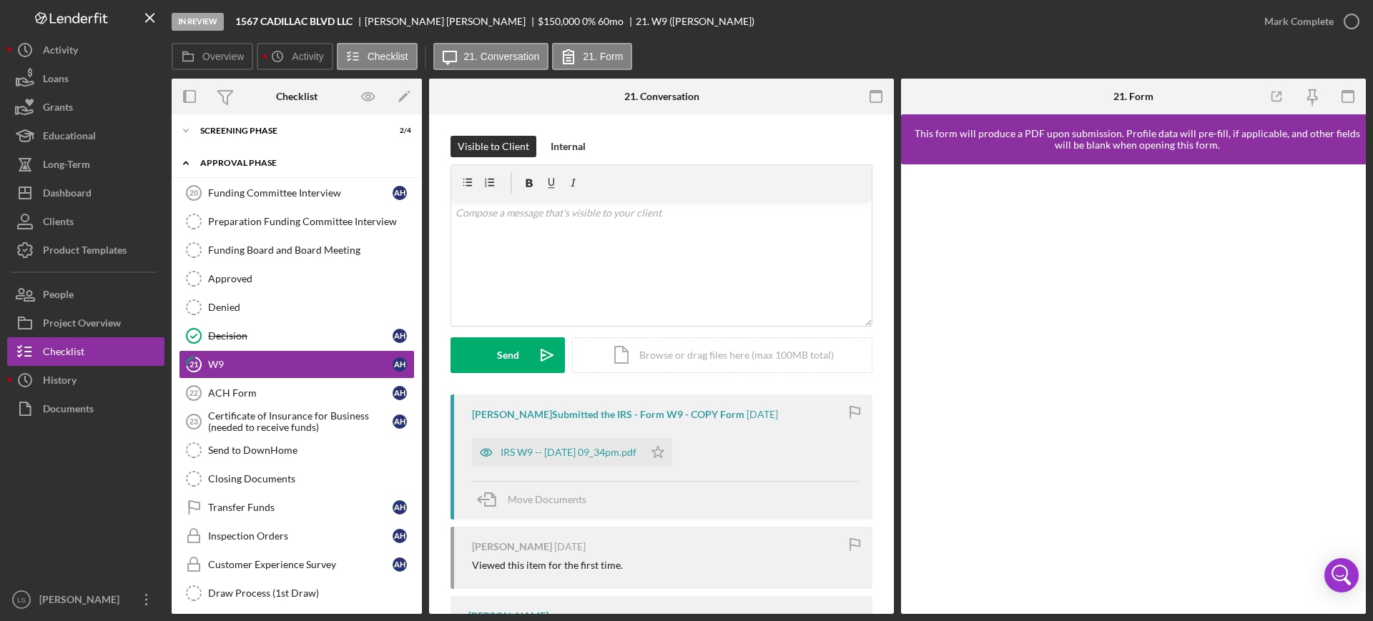
click at [285, 157] on div "Icon/Expander Approval Phase 1 / 17" at bounding box center [297, 163] width 250 height 29
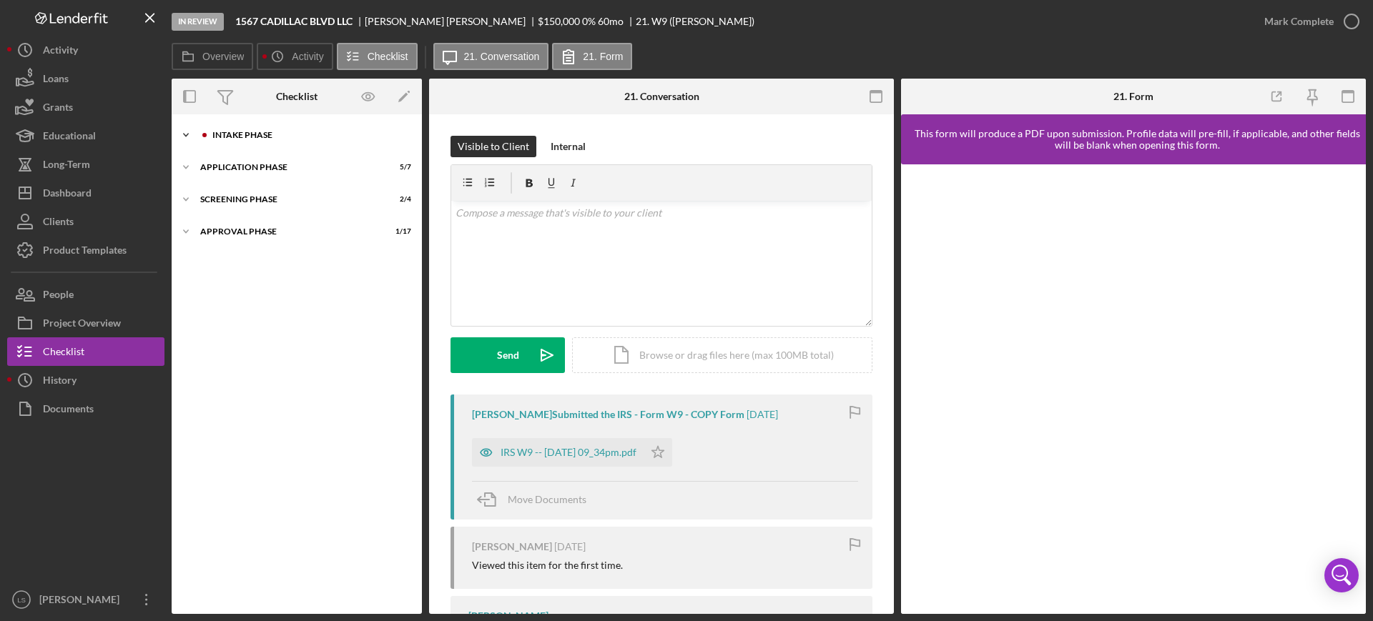
click at [303, 131] on div "Intake Phase" at bounding box center [308, 135] width 192 height 9
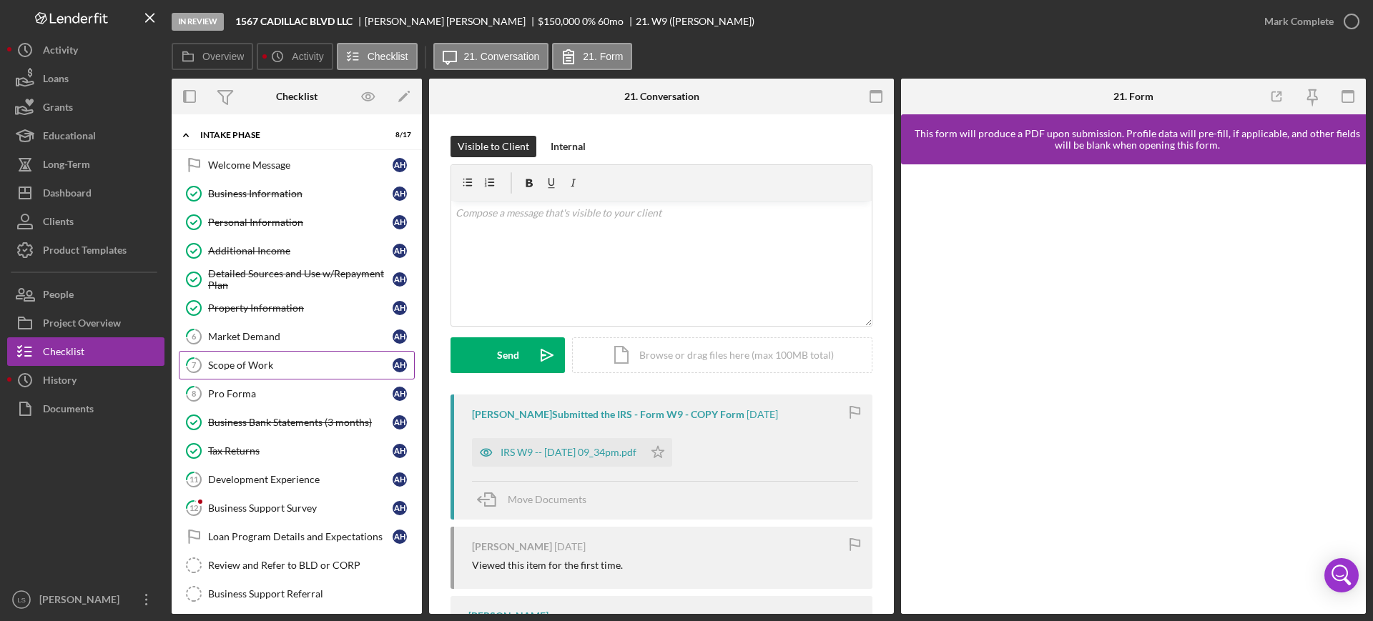
click at [250, 371] on link "7 Scope of Work A H" at bounding box center [297, 365] width 236 height 29
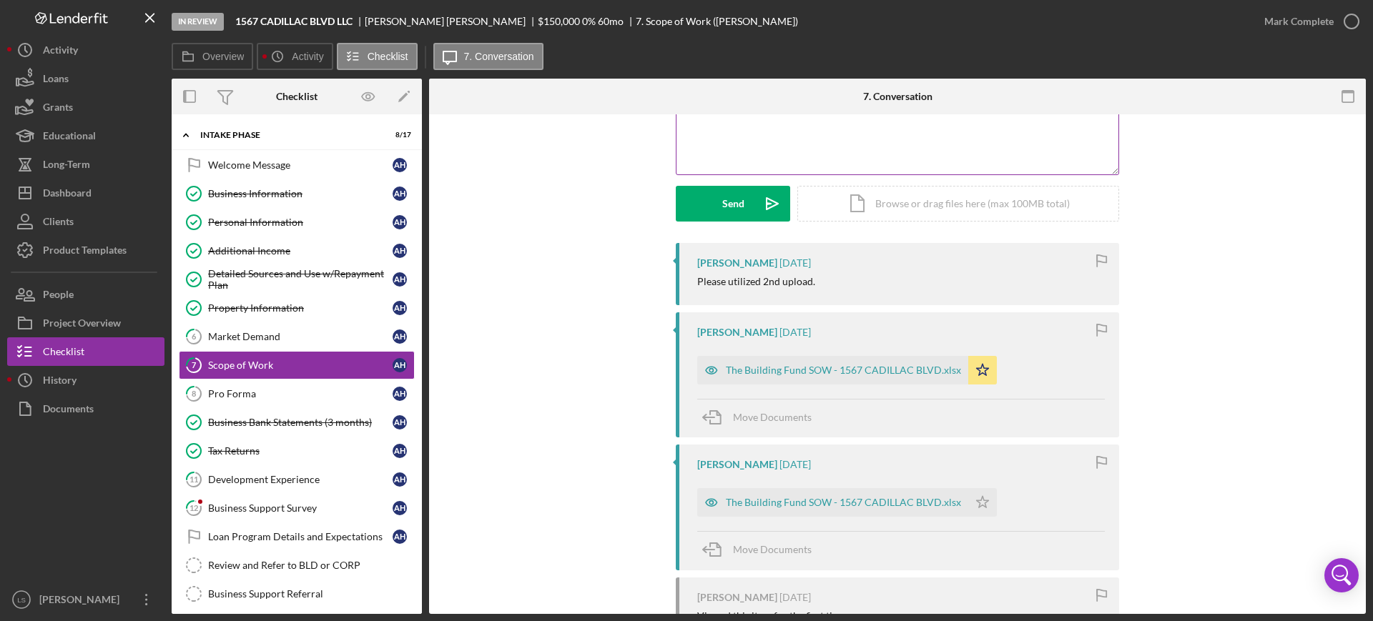
scroll to position [179, 0]
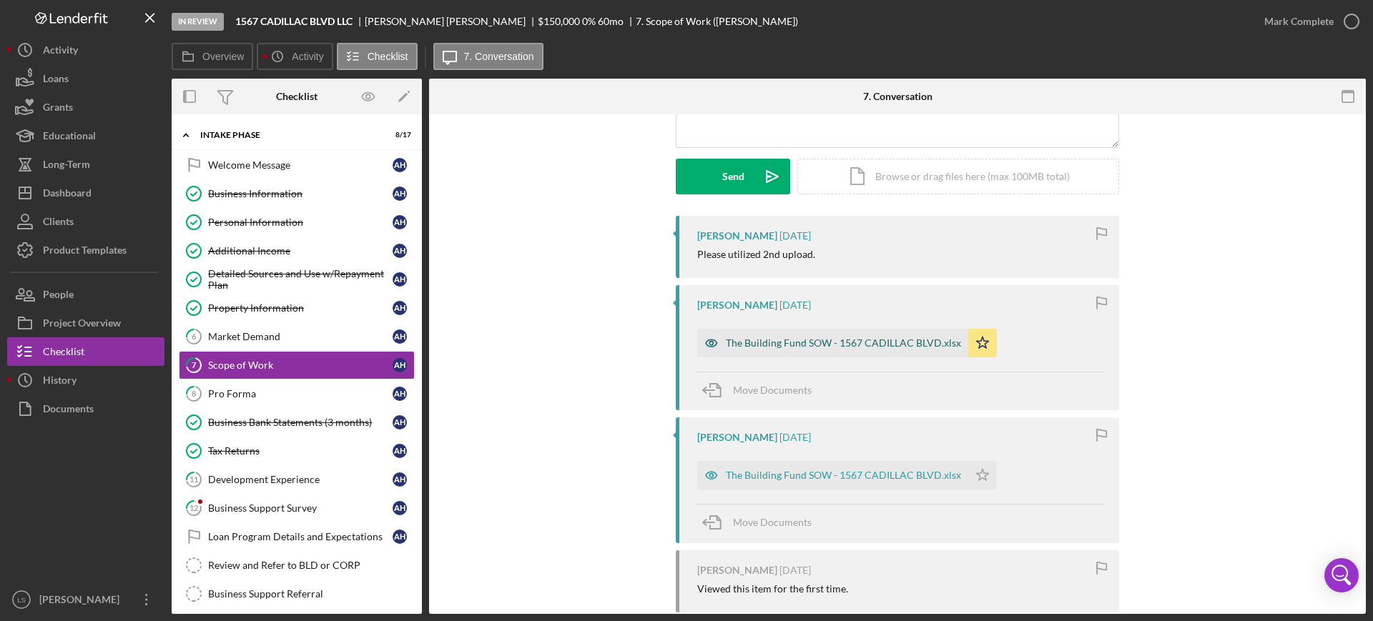
click at [857, 344] on div "The Building Fund SOW - 1567 CADILLAC BLVD.xlsx" at bounding box center [843, 342] width 235 height 11
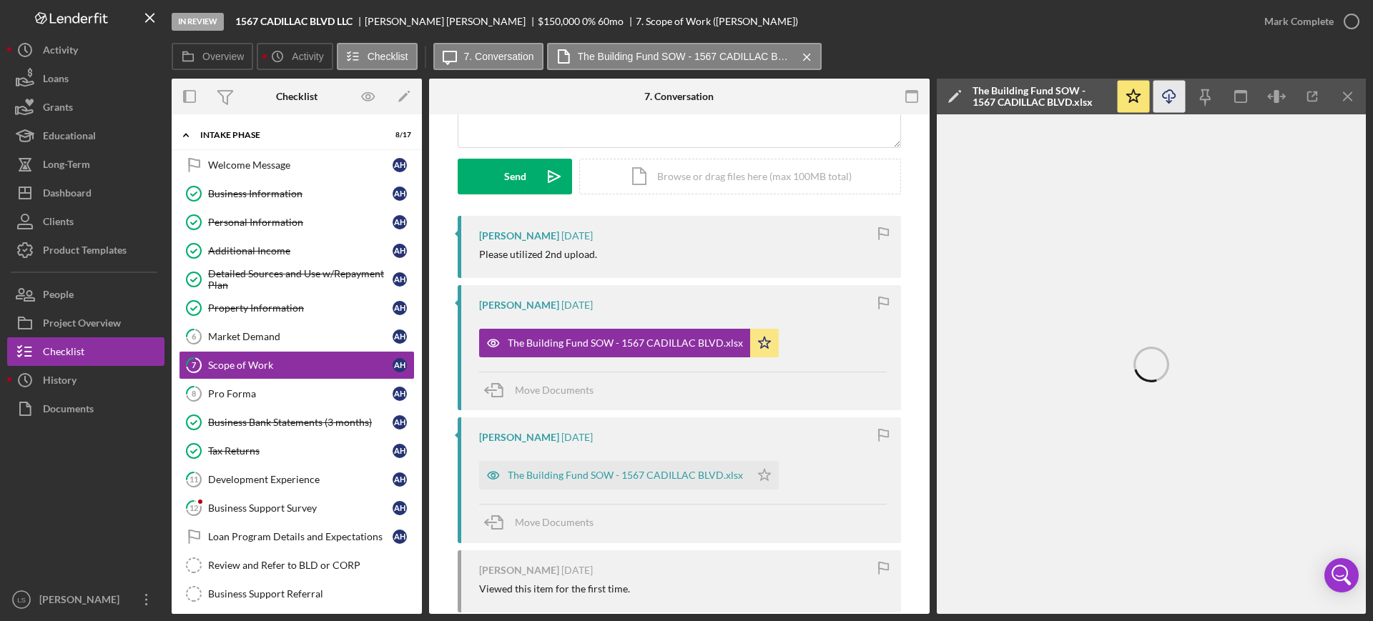
click at [1171, 95] on icon "Icon/Download" at bounding box center [1169, 97] width 32 height 32
